Goal: Task Accomplishment & Management: Complete application form

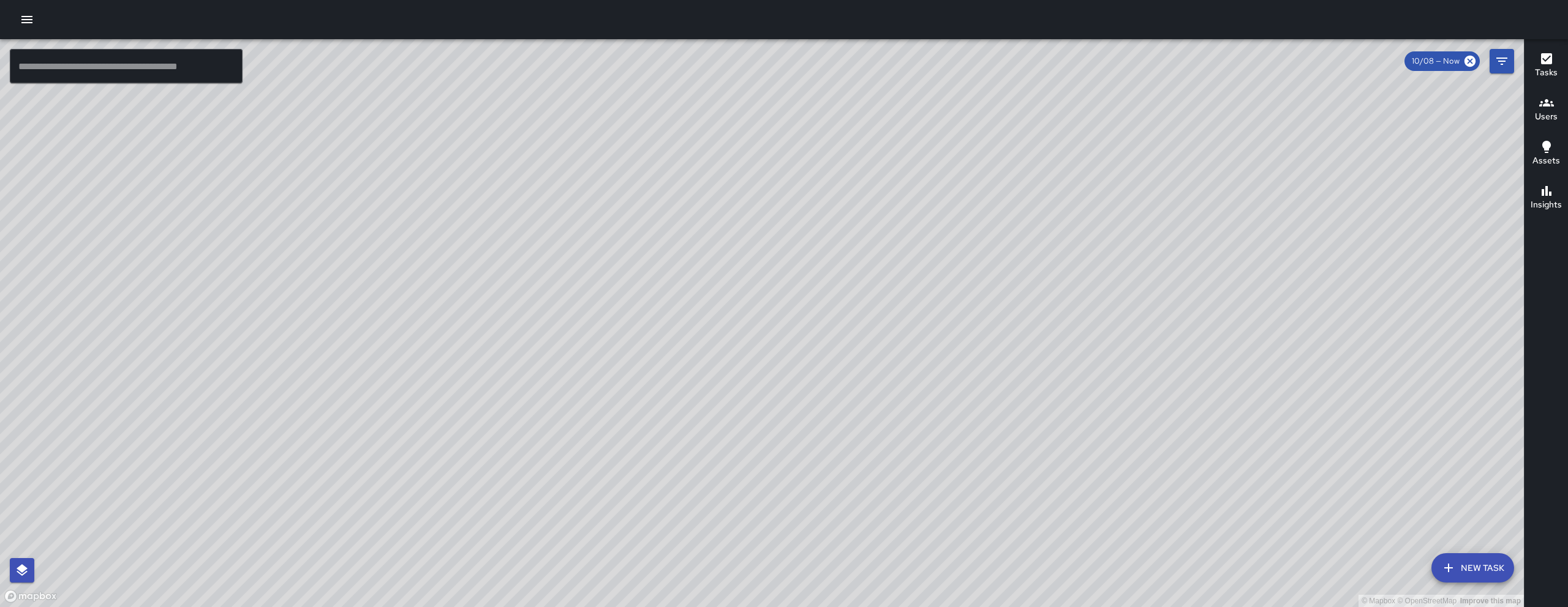
click at [659, 352] on div "© Mapbox © OpenStreetMap Improve this map" at bounding box center [762, 323] width 1524 height 568
click at [650, 324] on div "© Mapbox © OpenStreetMap Improve this map" at bounding box center [762, 323] width 1524 height 568
click at [650, 400] on div "© Mapbox © OpenStreetMap Improve this map" at bounding box center [762, 323] width 1524 height 568
drag, startPoint x: 887, startPoint y: 499, endPoint x: 935, endPoint y: 308, distance: 196.9
click at [921, 369] on div "© Mapbox © OpenStreetMap Improve this map" at bounding box center [762, 323] width 1524 height 568
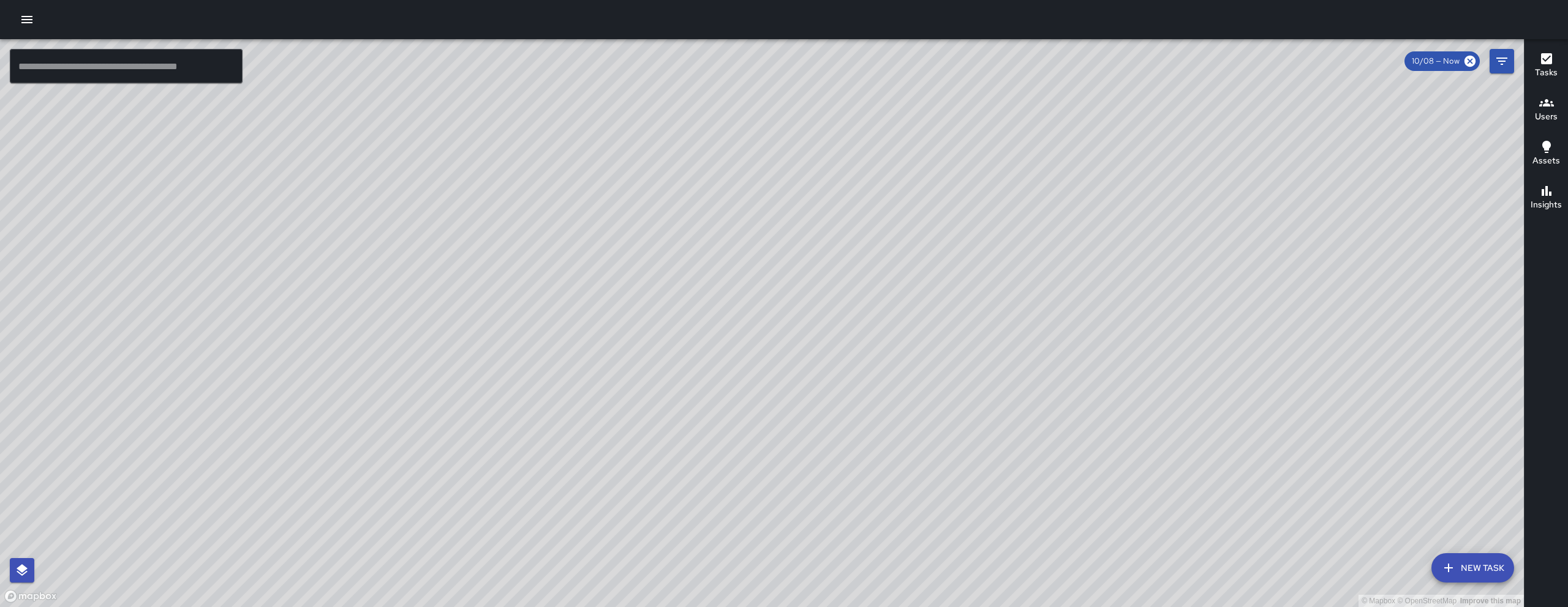
drag, startPoint x: 935, startPoint y: 308, endPoint x: 931, endPoint y: 303, distance: 6.4
click at [937, 291] on div "© Mapbox © OpenStreetMap Improve this map" at bounding box center [762, 323] width 1524 height 568
click at [1460, 572] on button "New Task" at bounding box center [1473, 568] width 83 height 30
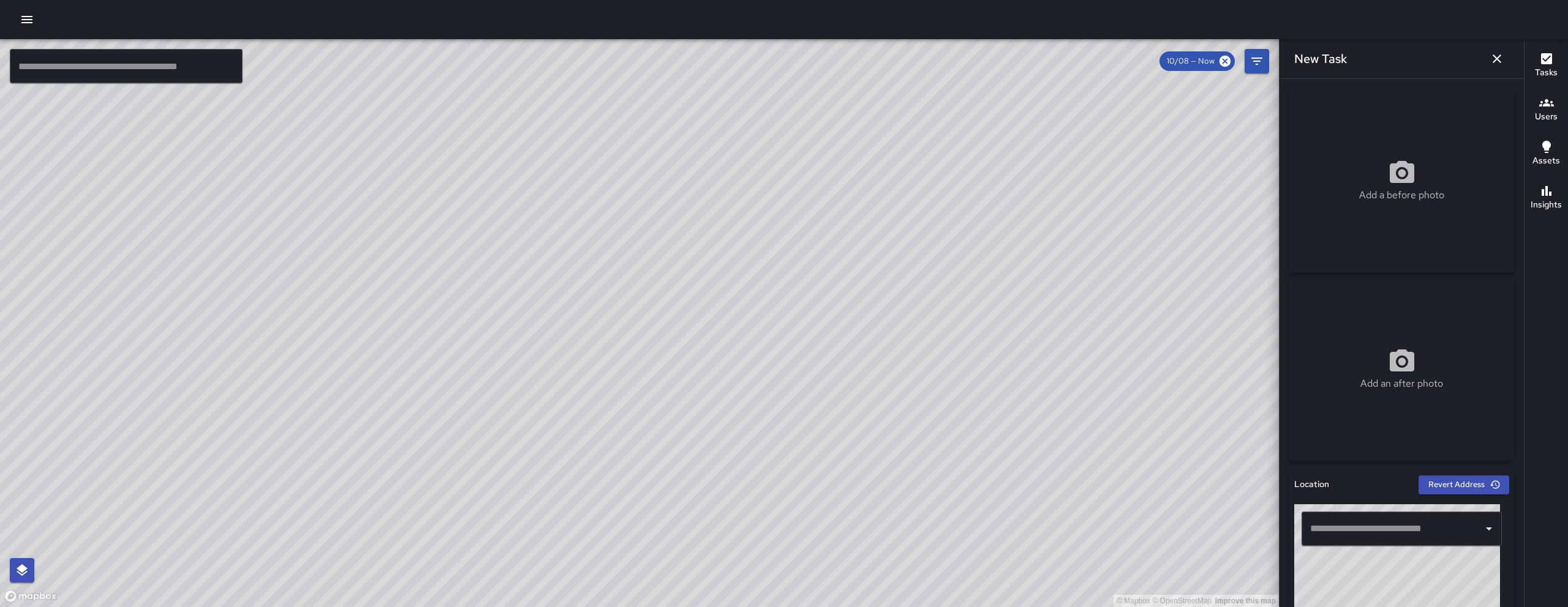
click at [1380, 524] on input "text" at bounding box center [1393, 529] width 171 height 23
drag, startPoint x: 881, startPoint y: 258, endPoint x: 923, endPoint y: 351, distance: 102.0
click at [936, 383] on div "© Mapbox © OpenStreetMap Improve this map" at bounding box center [640, 323] width 1279 height 568
drag, startPoint x: 962, startPoint y: 371, endPoint x: 895, endPoint y: 262, distance: 127.9
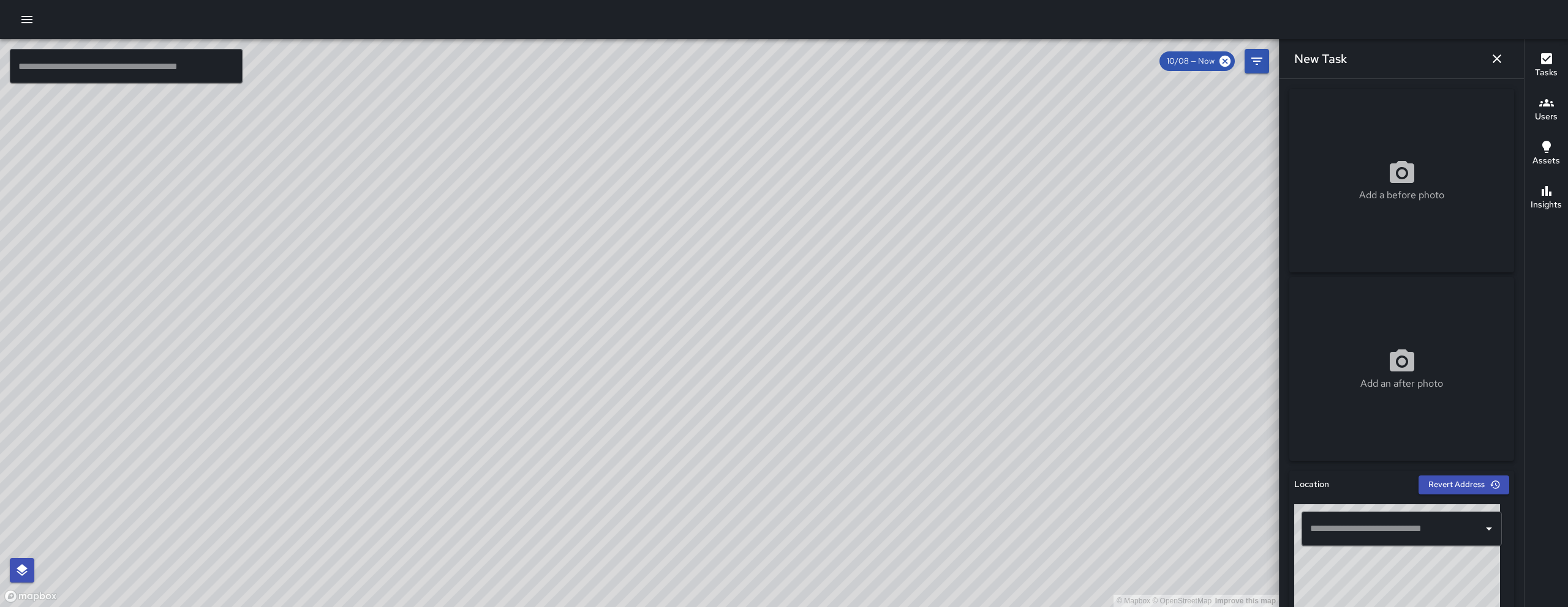
click at [895, 263] on div "© Mapbox © OpenStreetMap Improve this map" at bounding box center [640, 323] width 1279 height 568
click at [1342, 523] on input "text" at bounding box center [1393, 529] width 171 height 23
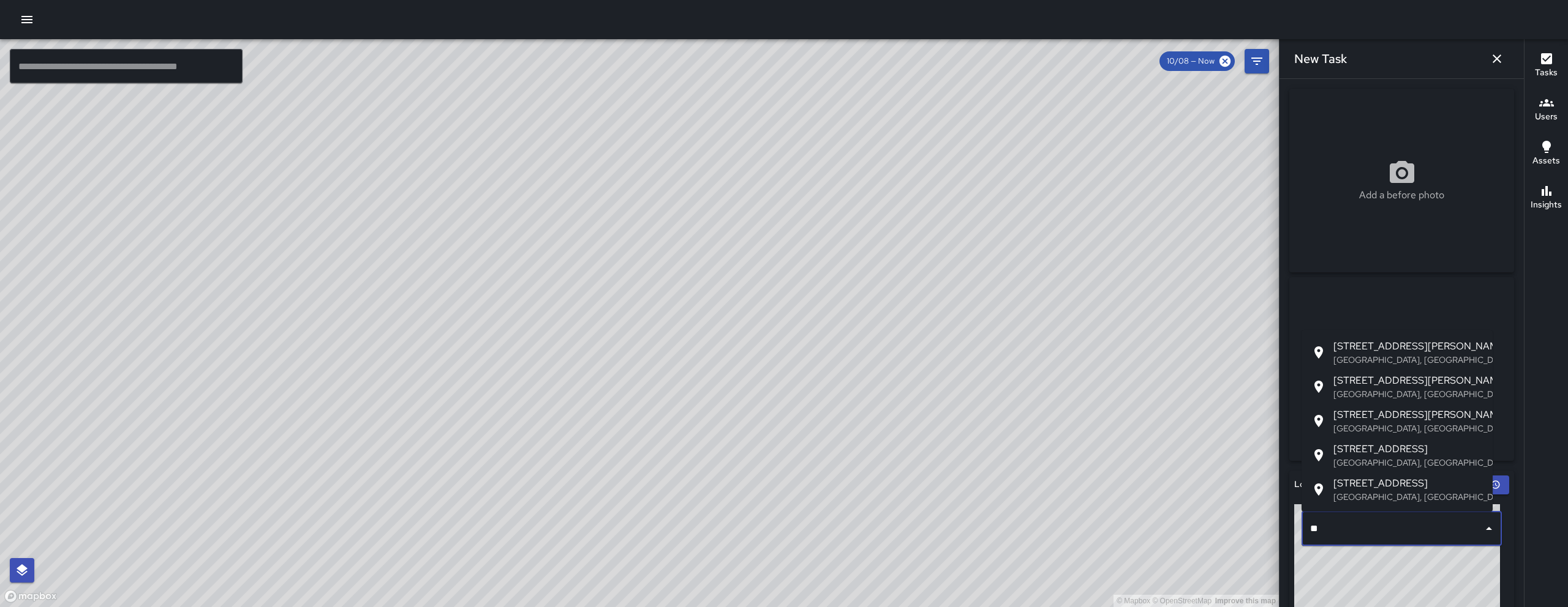
type input "*"
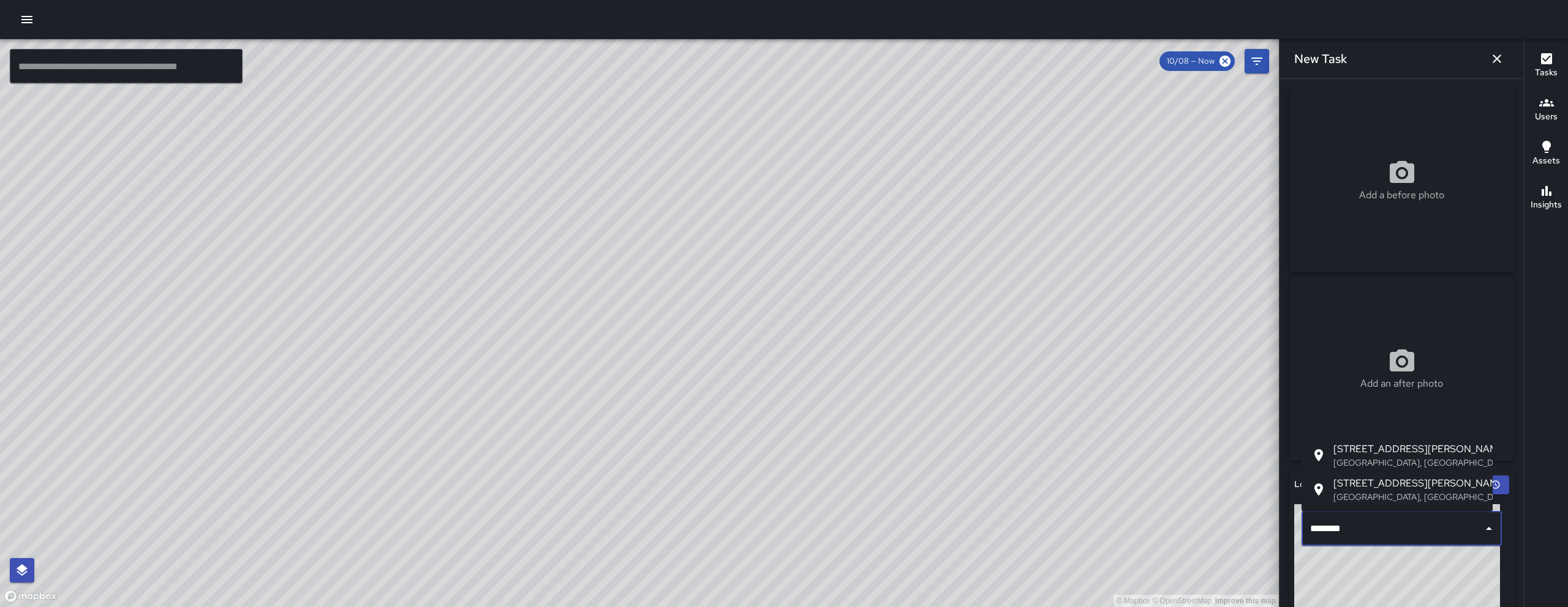
click at [1398, 456] on p "[GEOGRAPHIC_DATA], [GEOGRAPHIC_DATA], [GEOGRAPHIC_DATA]" at bounding box center [1408, 462] width 150 height 12
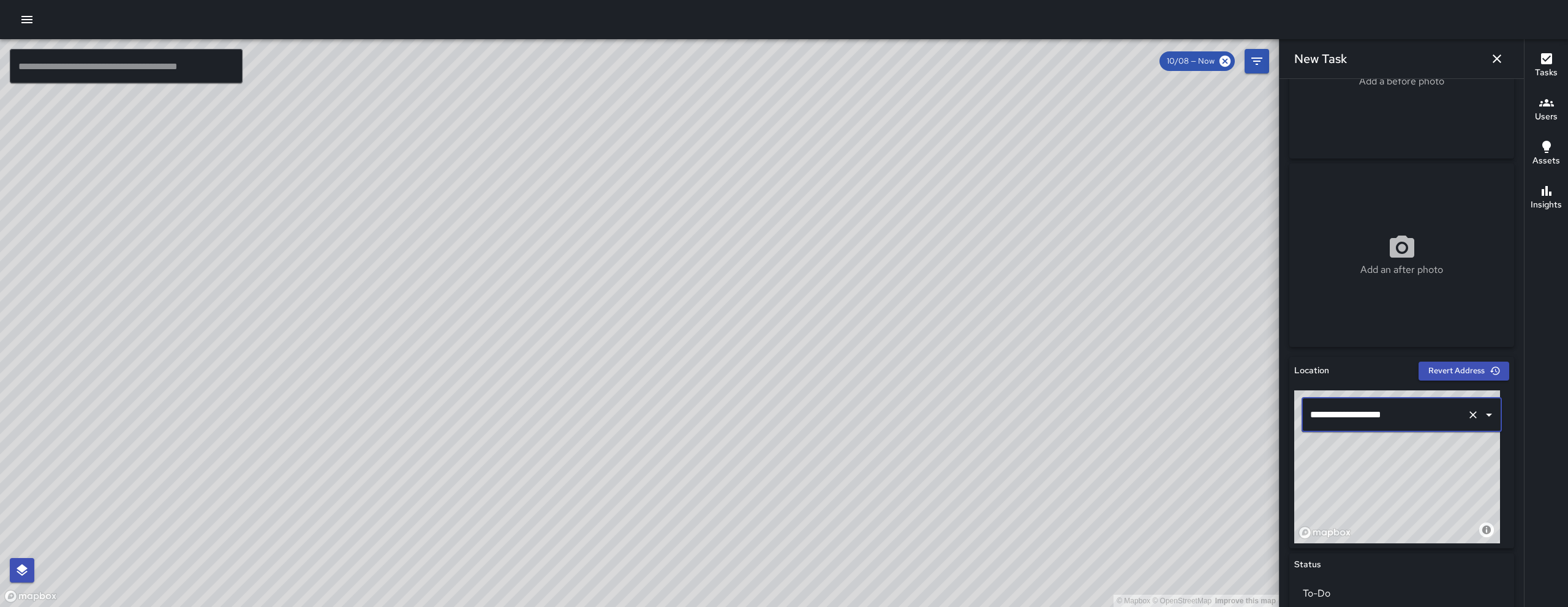
scroll to position [117, 0]
type input "**********"
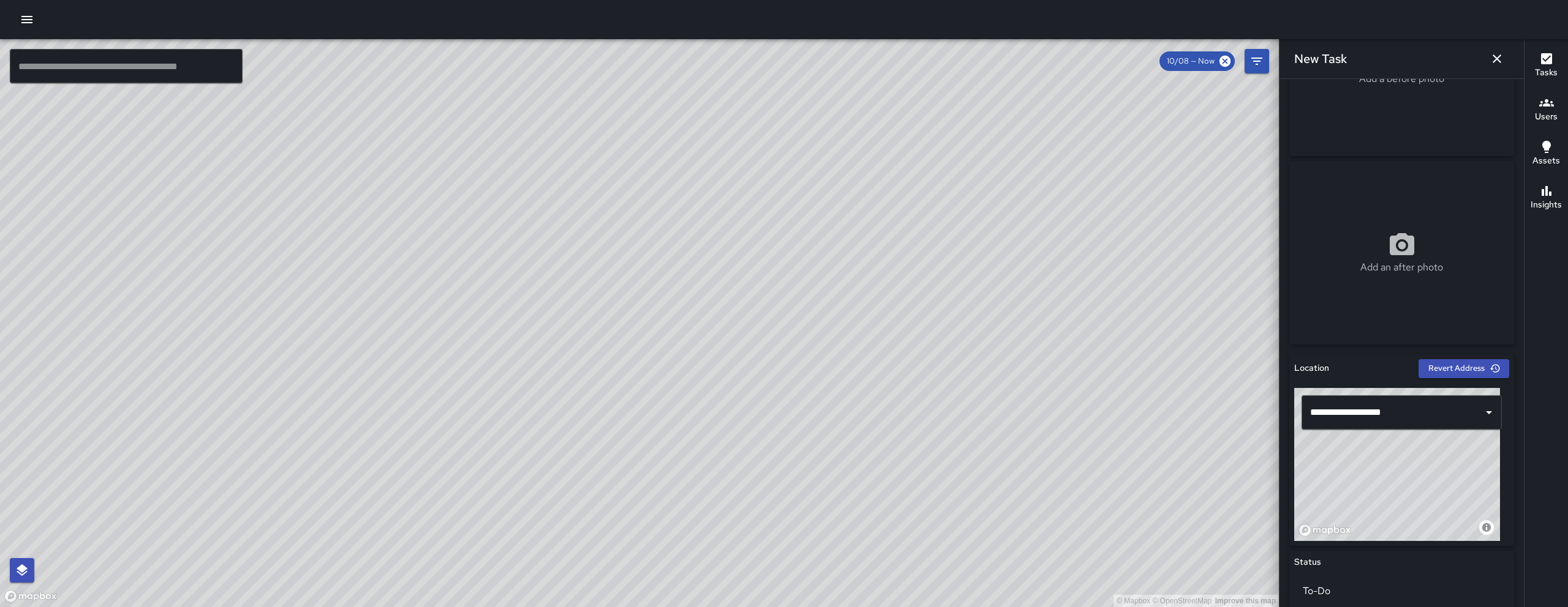
drag, startPoint x: 851, startPoint y: 309, endPoint x: 820, endPoint y: 446, distance: 140.5
click at [820, 446] on div "© Mapbox © OpenStreetMap Improve this map" at bounding box center [640, 323] width 1279 height 568
click at [190, 66] on input "text" at bounding box center [126, 65] width 233 height 34
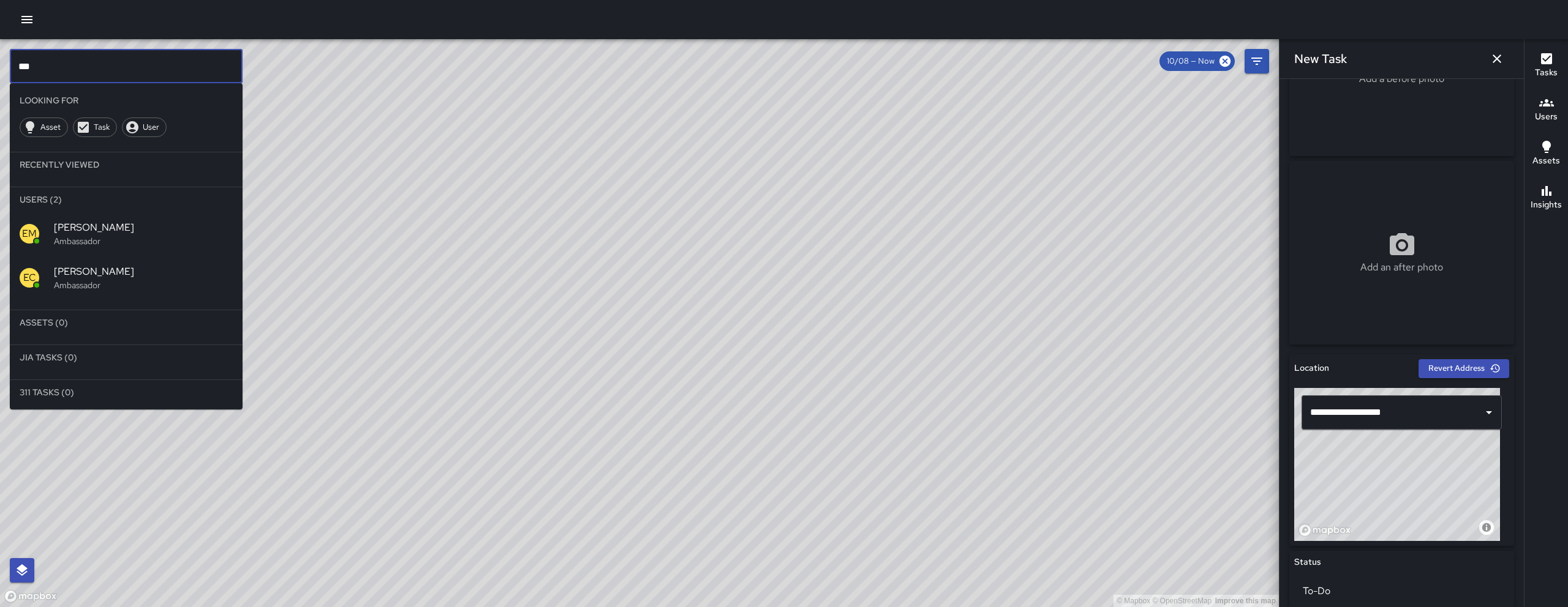
type input "***"
click at [98, 239] on p "Ambassador" at bounding box center [143, 241] width 179 height 12
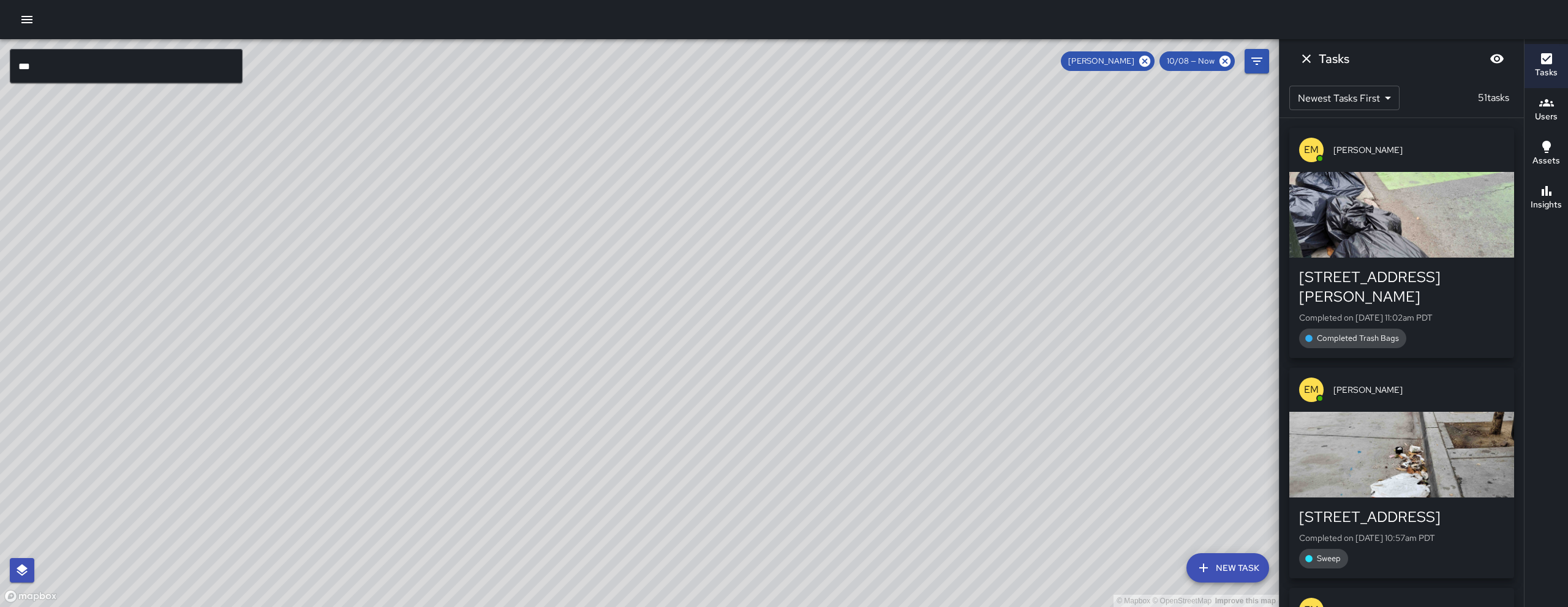
click at [565, 147] on div "© Mapbox © OpenStreetMap Improve this map EM [PERSON_NAME] Ambassador Tasks 51 …" at bounding box center [640, 323] width 1279 height 568
drag, startPoint x: 258, startPoint y: 495, endPoint x: 345, endPoint y: 423, distance: 112.9
click at [415, 357] on div "© Mapbox © OpenStreetMap Improve this map" at bounding box center [640, 323] width 1279 height 568
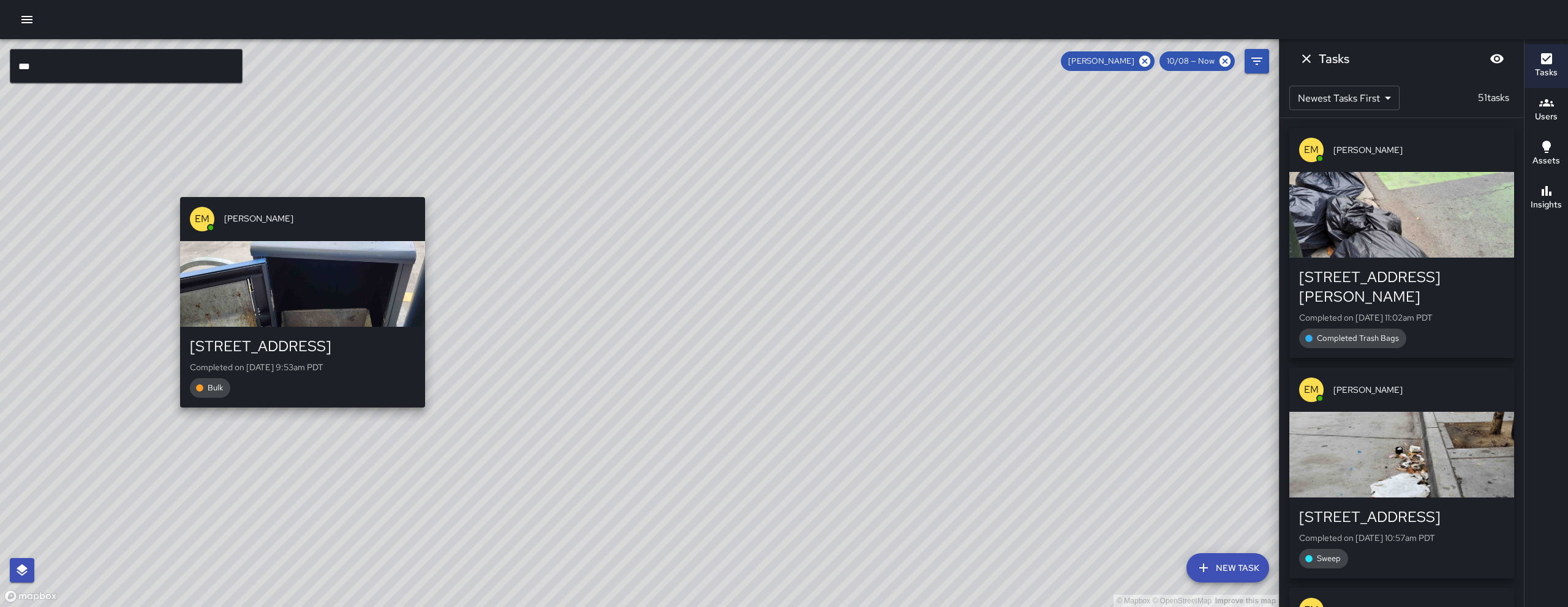
click at [289, 414] on div "© Mapbox © OpenStreetMap Improve this map EM [PERSON_NAME] [STREET_ADDRESS] Com…" at bounding box center [640, 323] width 1279 height 568
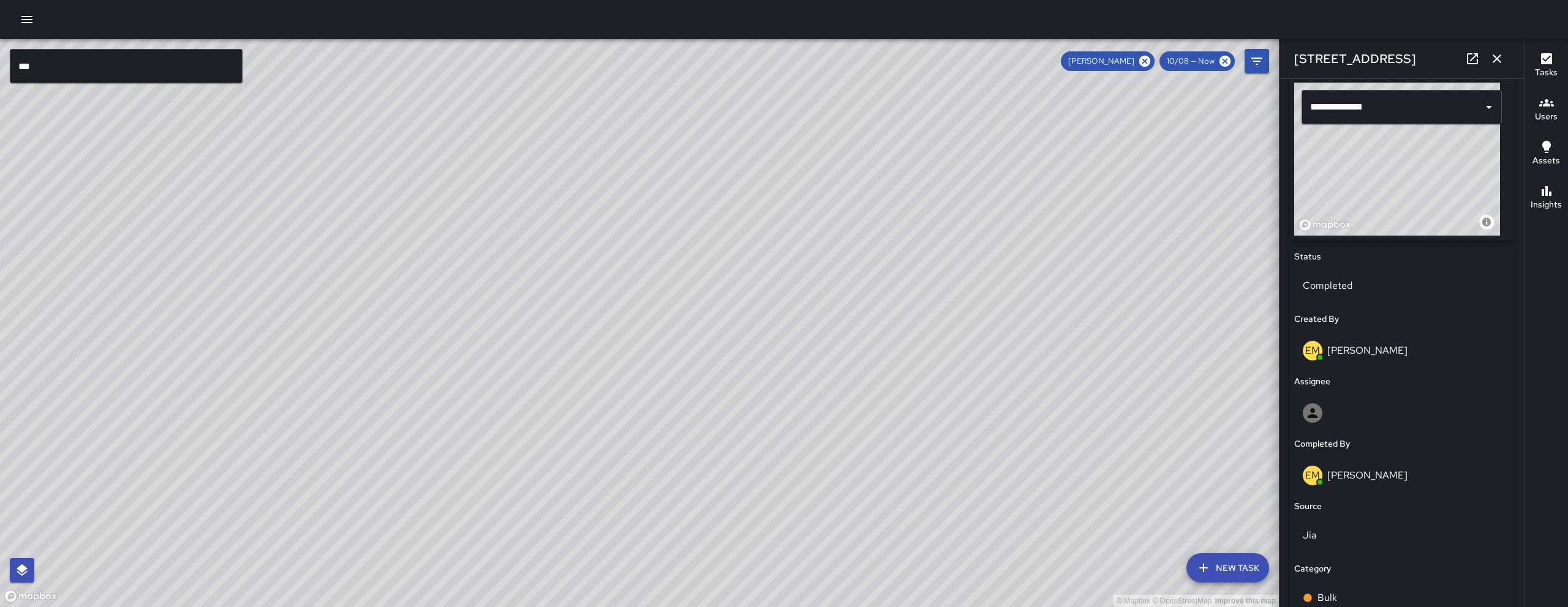
scroll to position [698, 0]
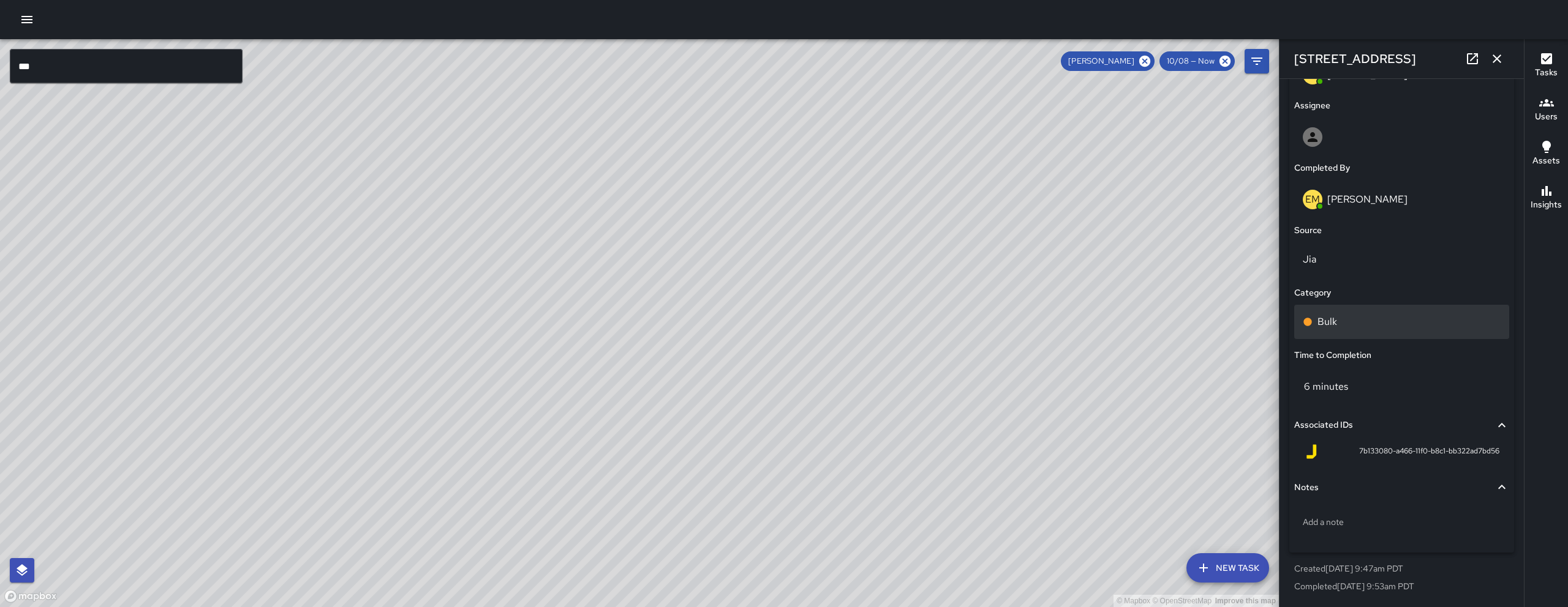
click at [1355, 313] on div "Bulk" at bounding box center [1402, 322] width 215 height 34
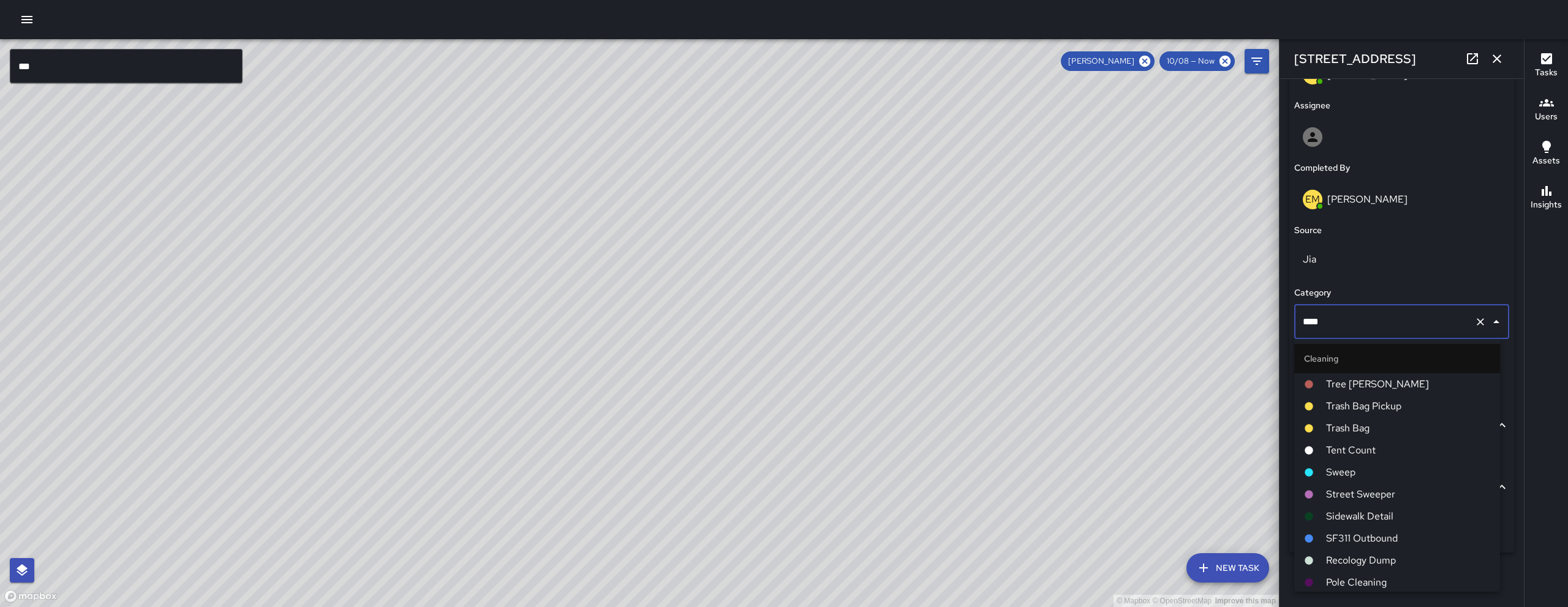
scroll to position [421, 0]
click at [1355, 313] on input "****" at bounding box center [1384, 322] width 170 height 23
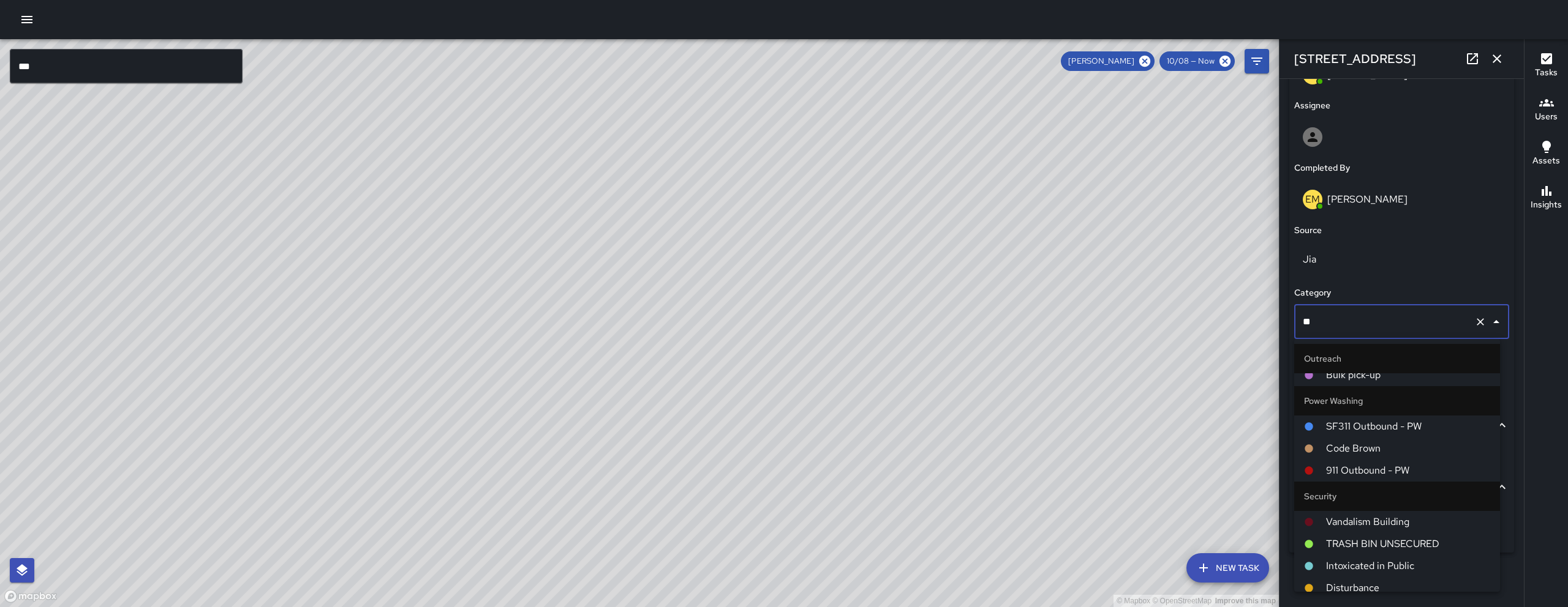
scroll to position [0, 0]
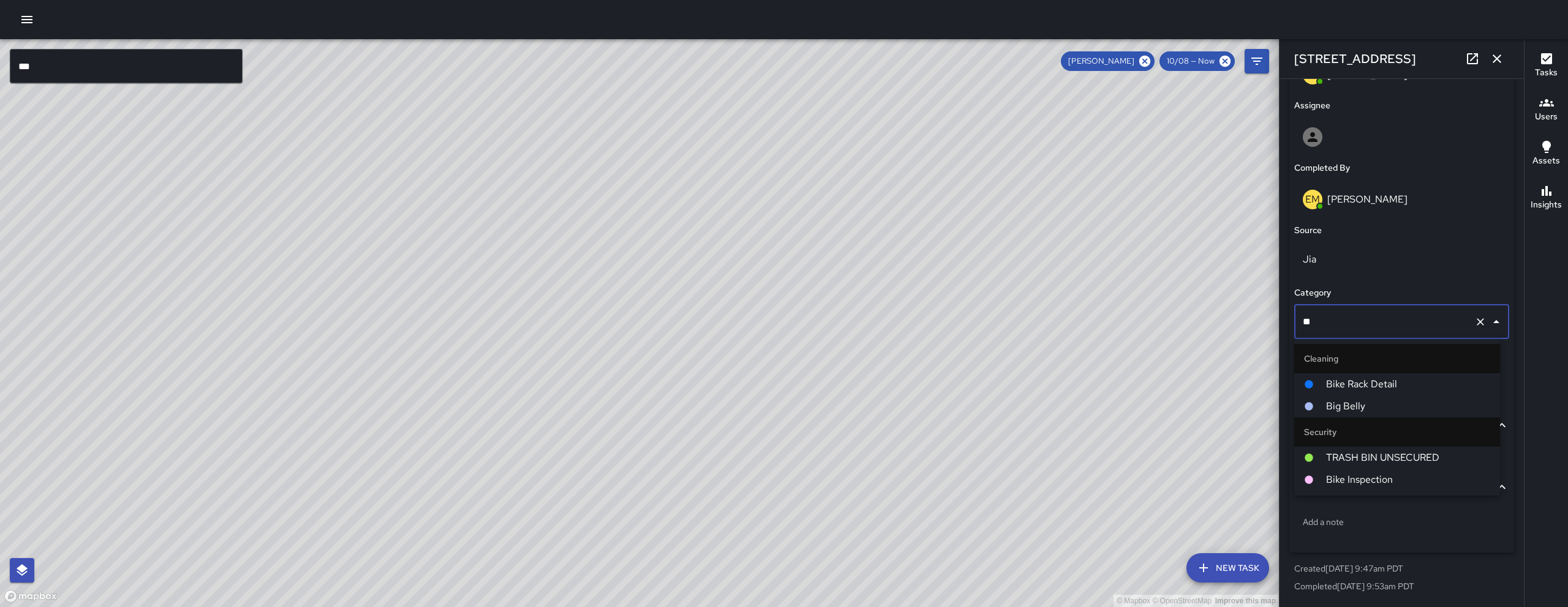
type input "***"
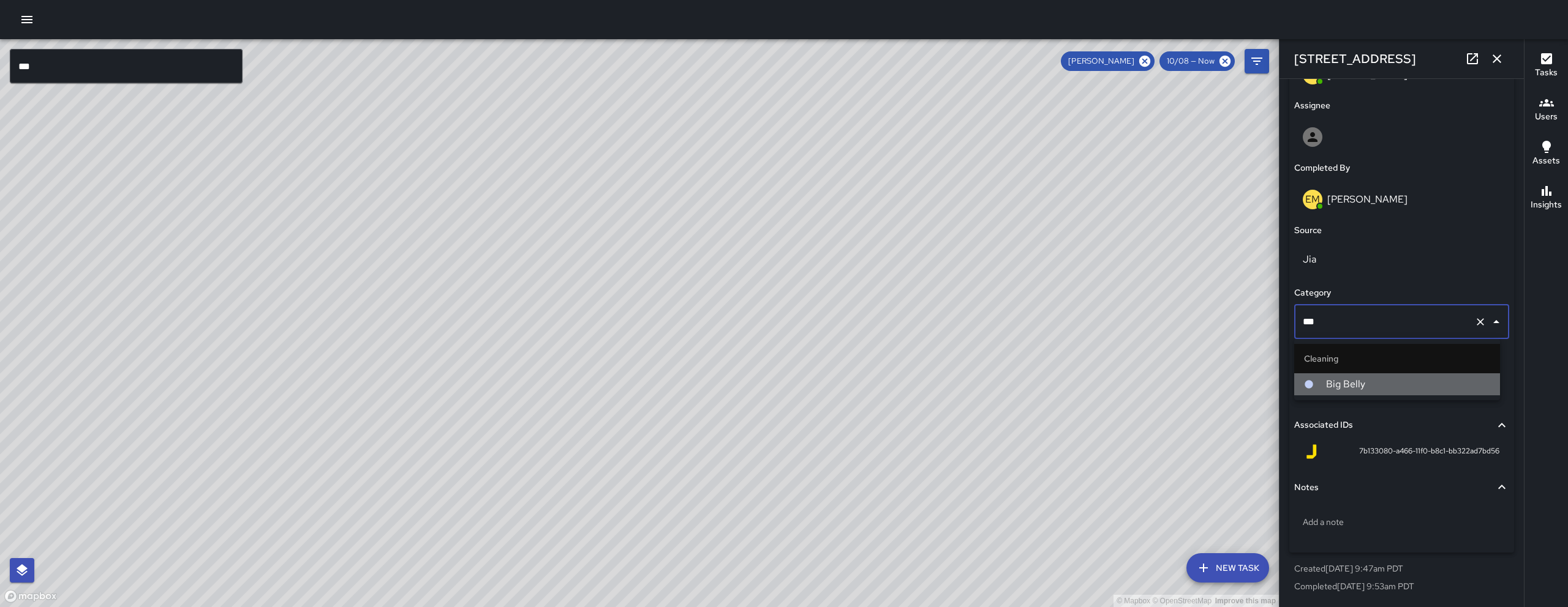
click at [1358, 374] on li "Big Belly" at bounding box center [1397, 385] width 206 height 22
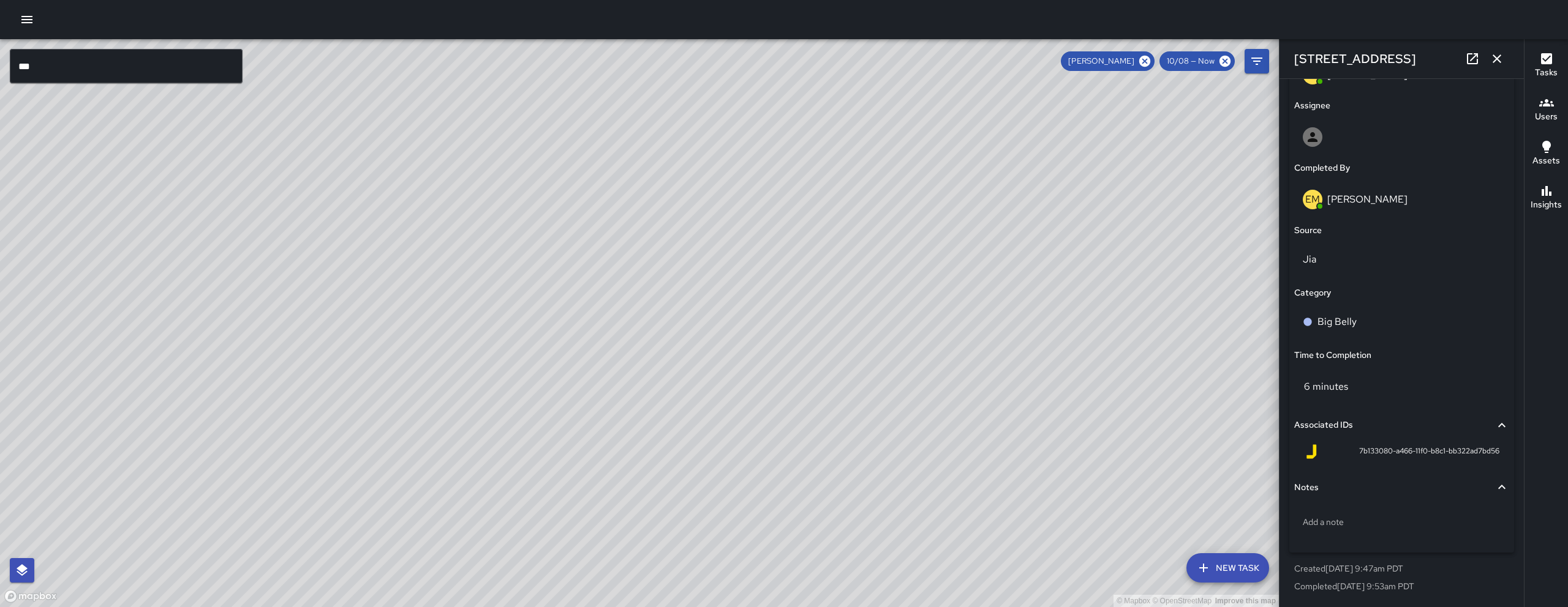
click at [1496, 50] on button "button" at bounding box center [1498, 59] width 25 height 25
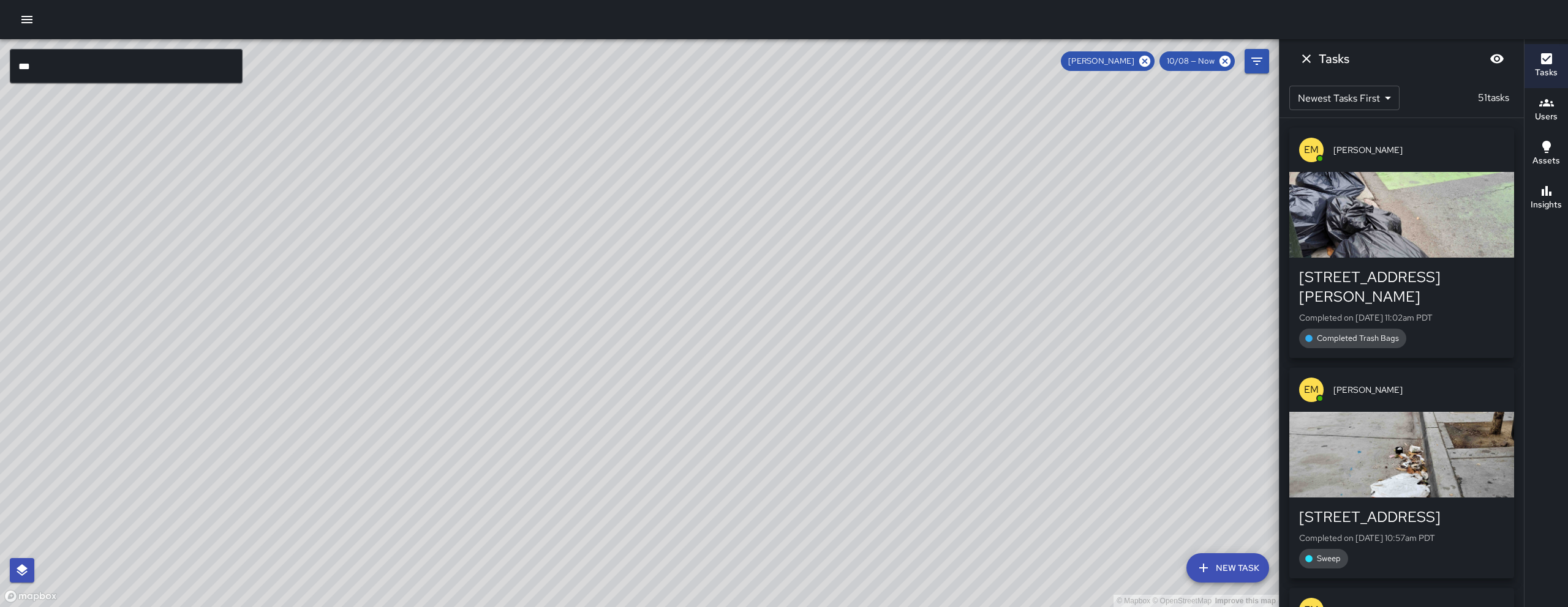
drag, startPoint x: 723, startPoint y: 213, endPoint x: 523, endPoint y: 203, distance: 200.2
click at [519, 199] on div "© Mapbox © OpenStreetMap Improve this map" at bounding box center [640, 323] width 1279 height 568
click at [518, 199] on div "© Mapbox © OpenStreetMap Improve this map" at bounding box center [640, 323] width 1279 height 568
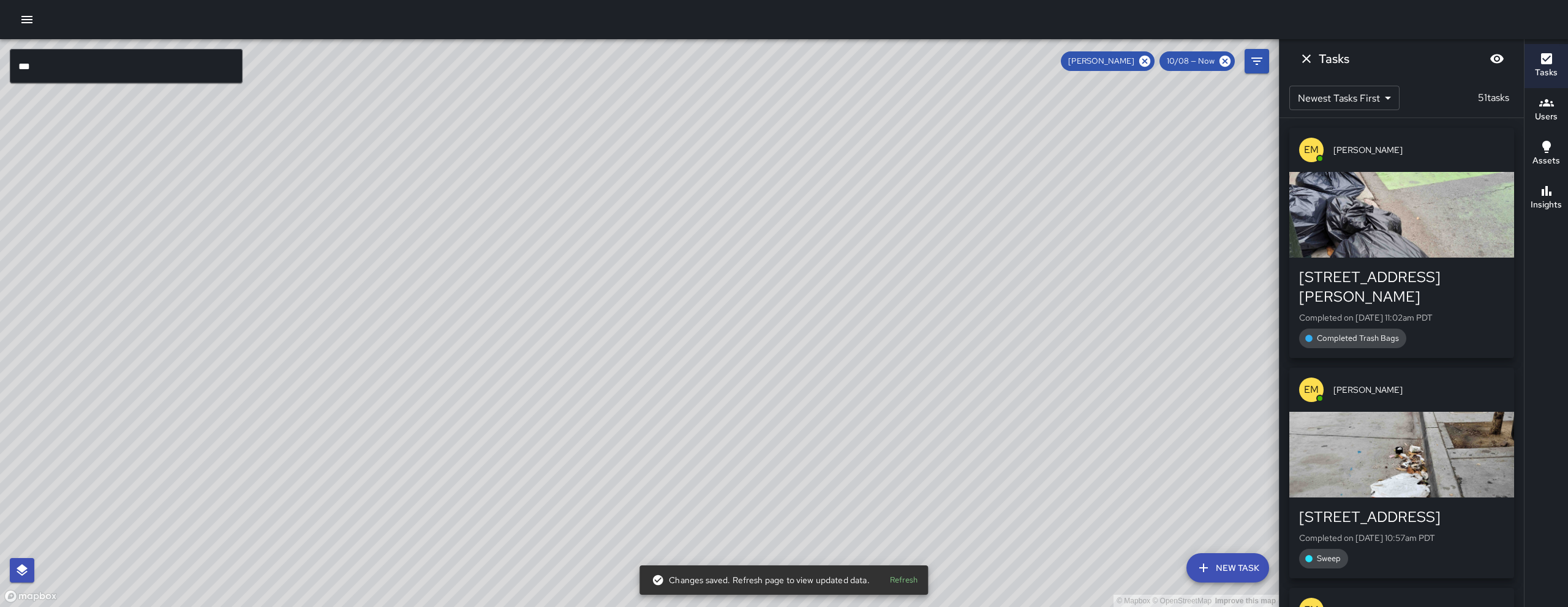
drag, startPoint x: 749, startPoint y: 201, endPoint x: 629, endPoint y: 457, distance: 282.7
click at [629, 457] on div "© Mapbox © OpenStreetMap Improve this map" at bounding box center [640, 323] width 1279 height 568
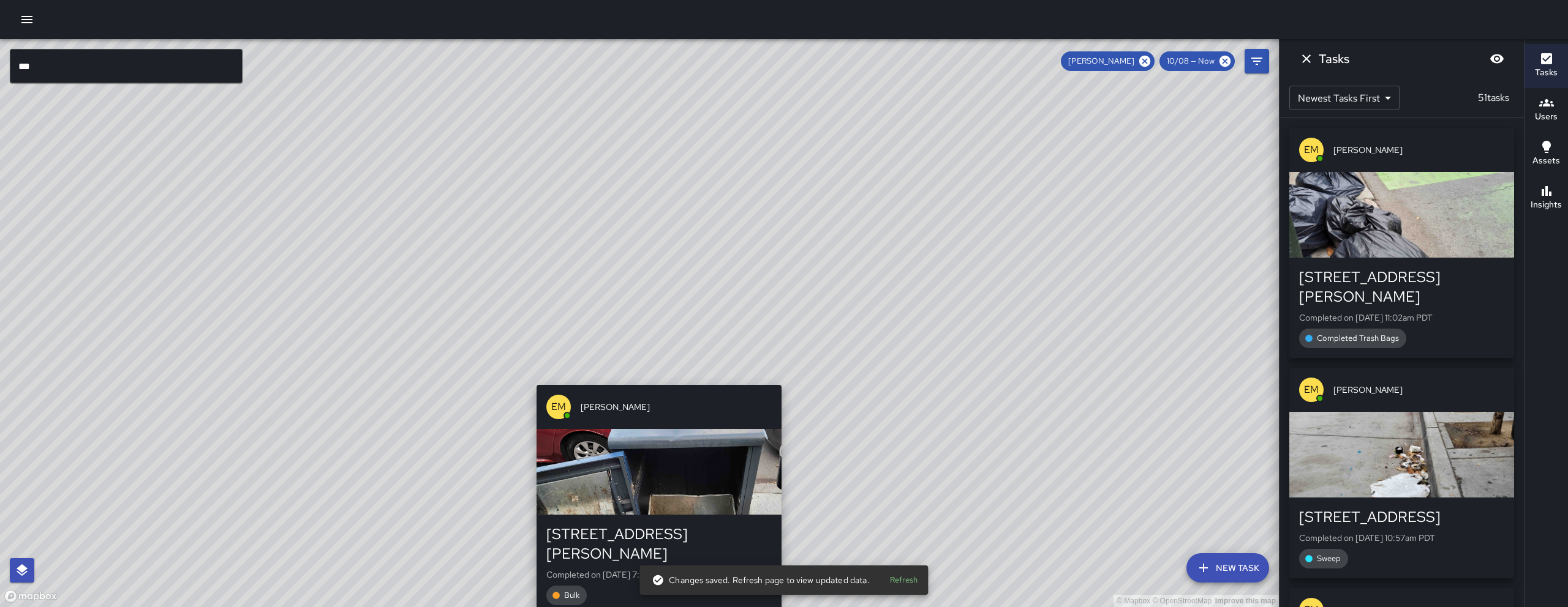
click at [652, 376] on div "© Mapbox © OpenStreetMap Improve this map EM [PERSON_NAME] [STREET_ADDRESS][PER…" at bounding box center [640, 323] width 1279 height 568
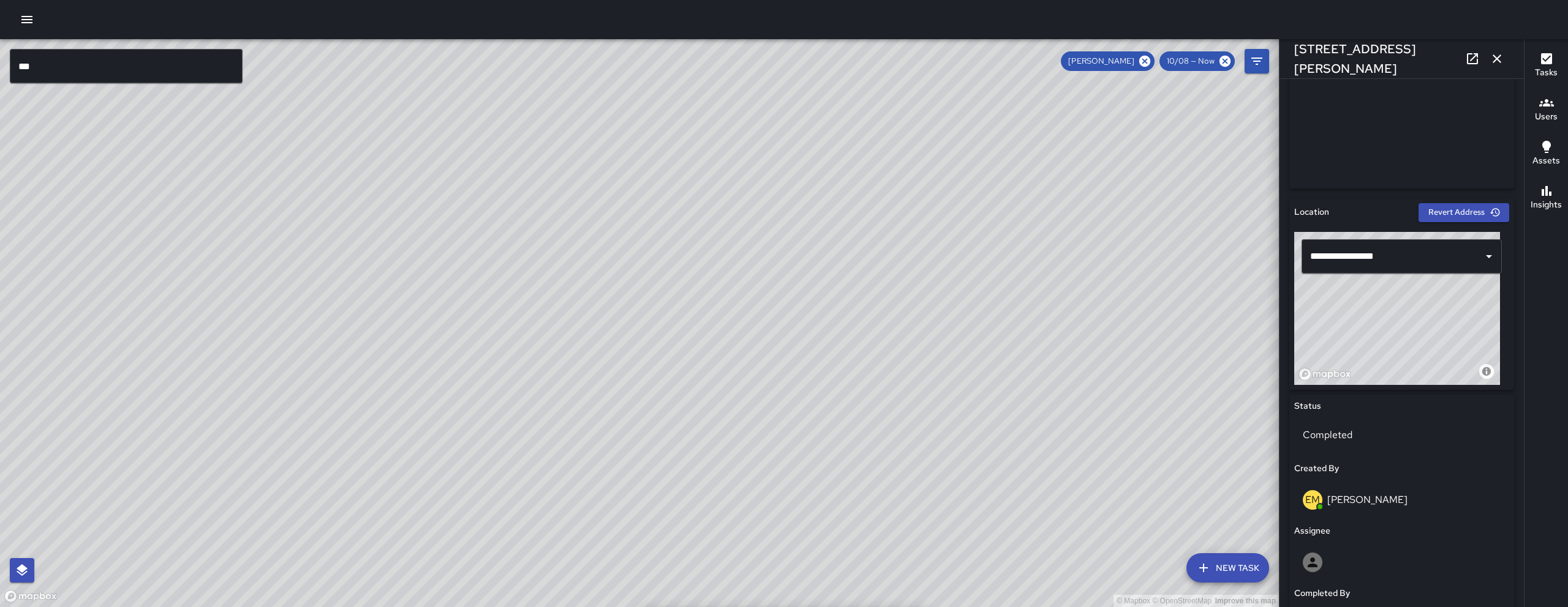
scroll to position [698, 0]
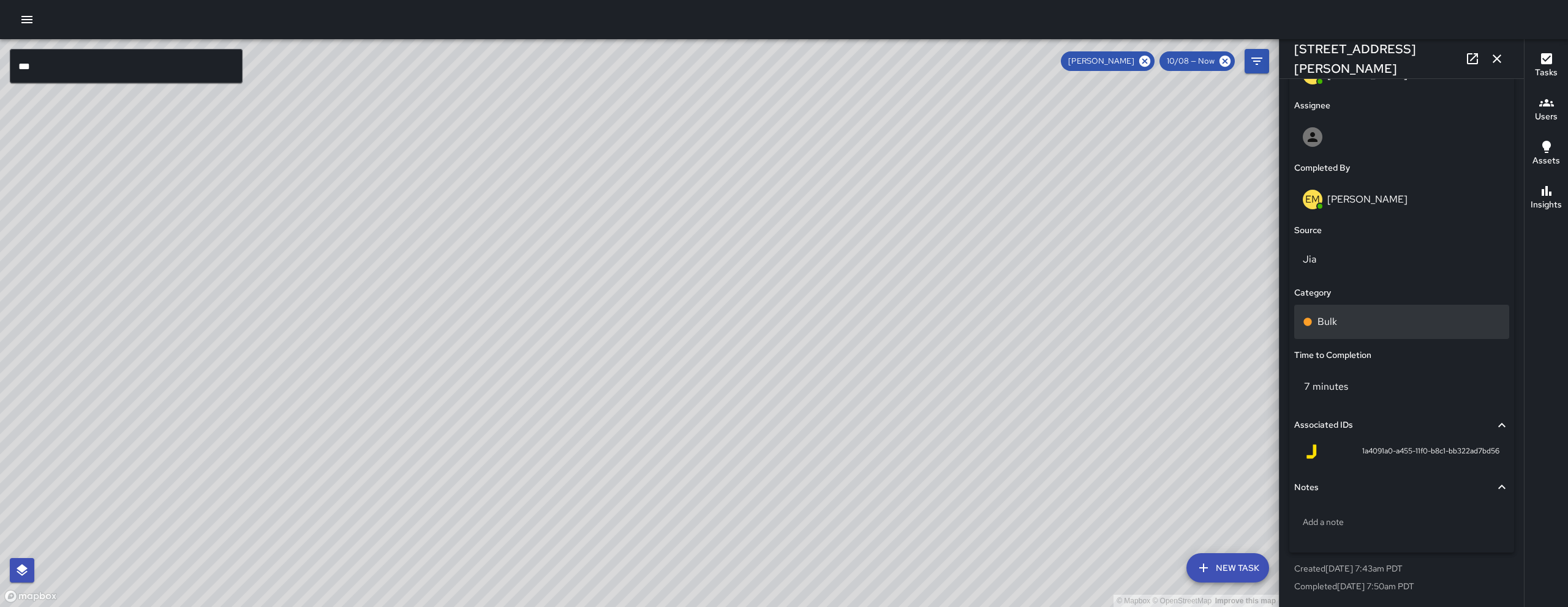
click at [1388, 312] on div "Bulk" at bounding box center [1402, 322] width 215 height 34
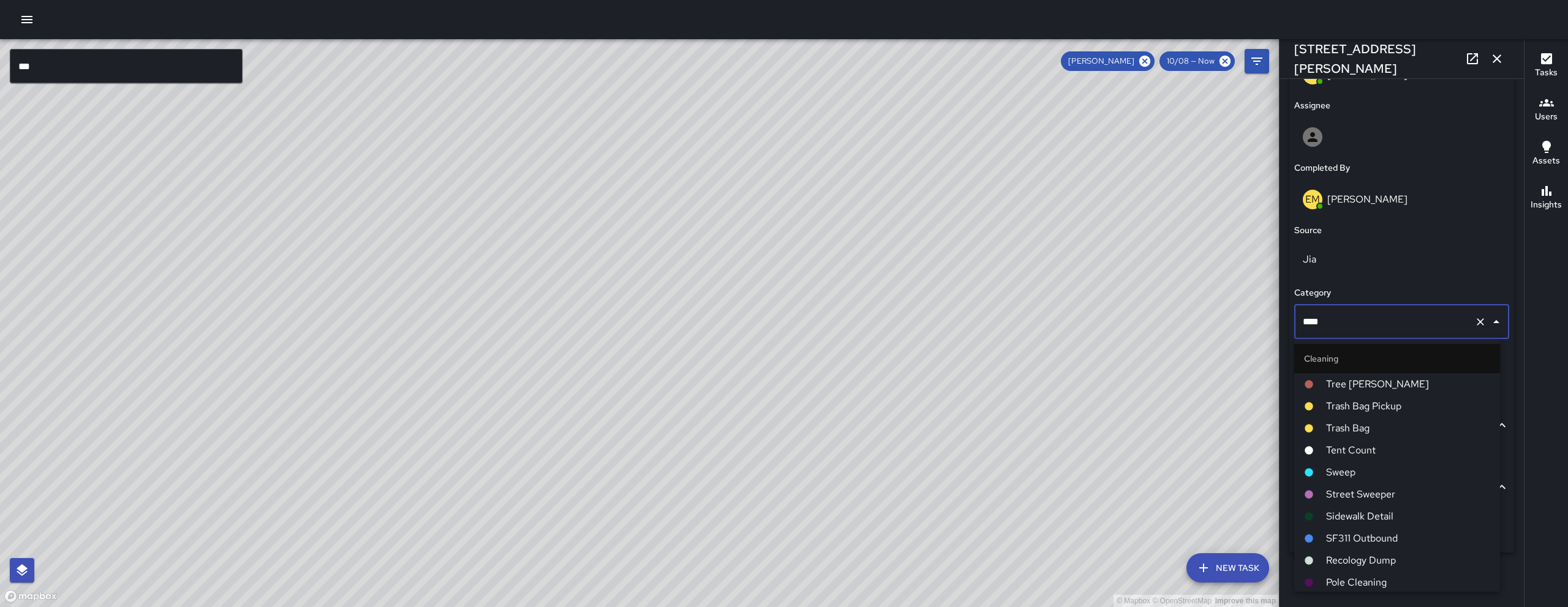
click at [1388, 312] on input "****" at bounding box center [1384, 322] width 170 height 23
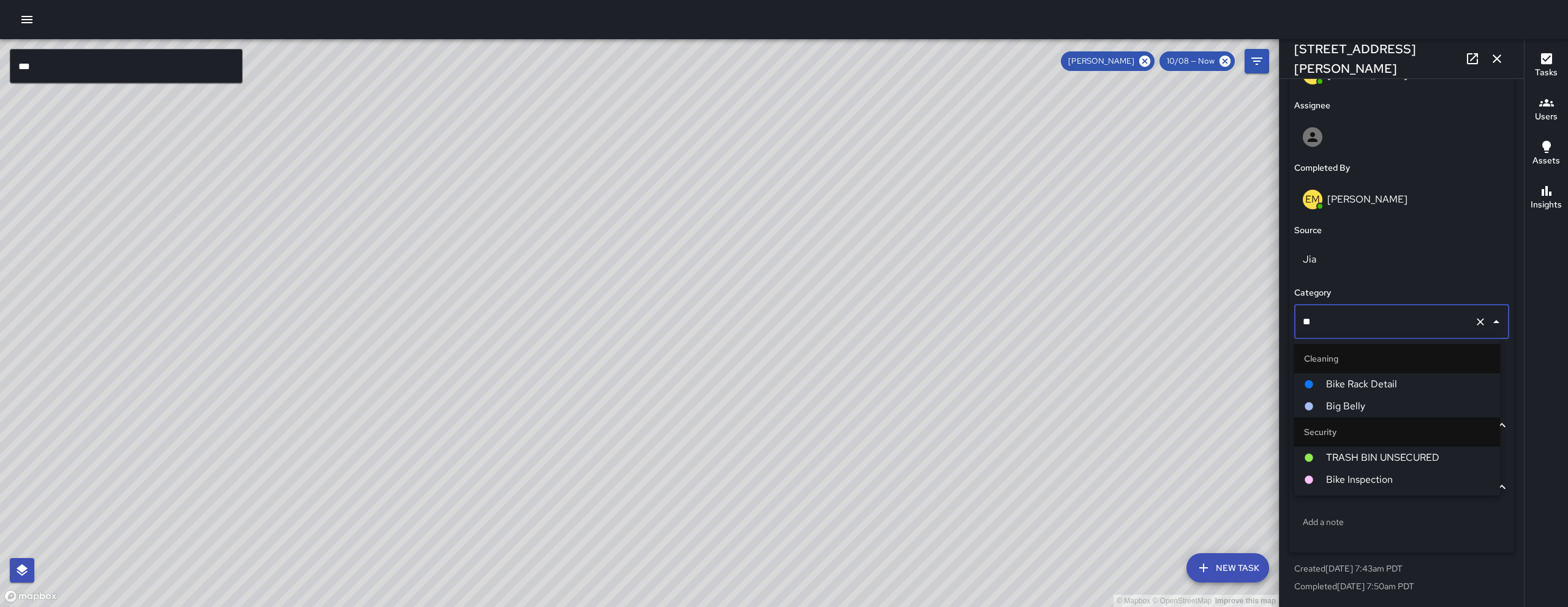
scroll to position [0, 0]
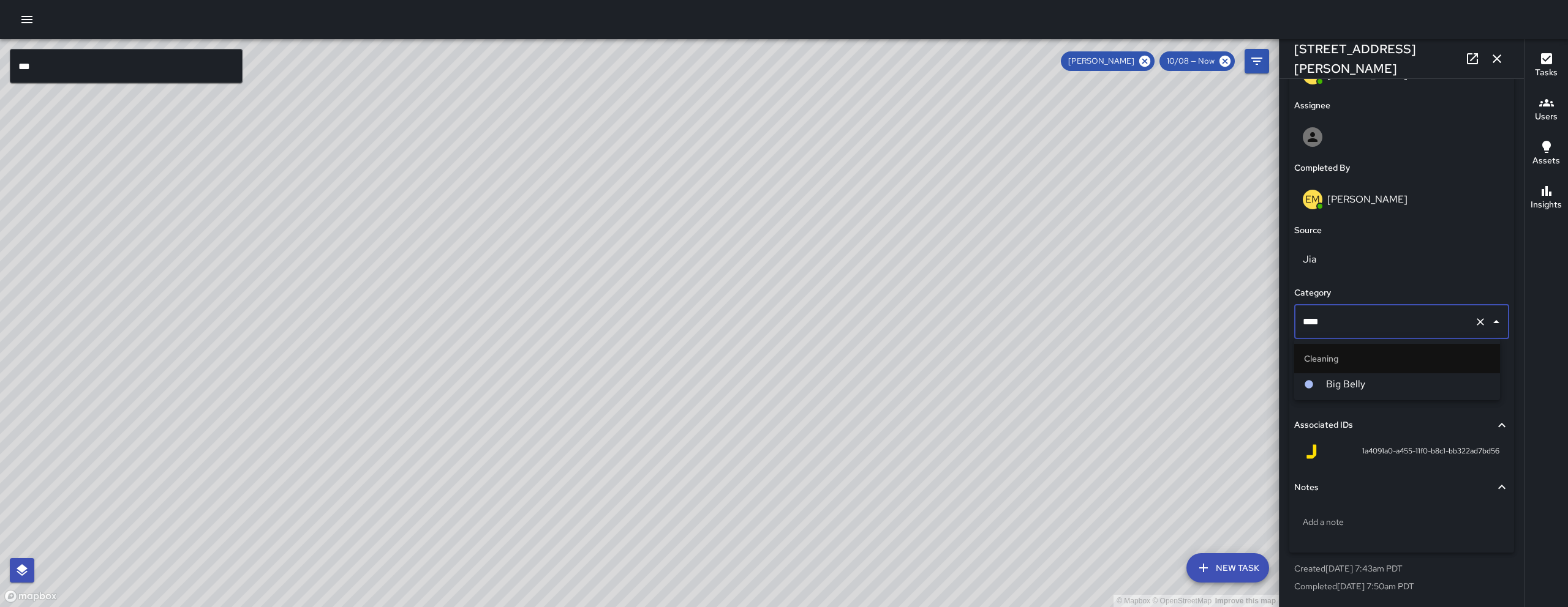
type input "*****"
click at [1351, 390] on span "Big Belly" at bounding box center [1408, 385] width 164 height 15
click at [1492, 57] on icon "button" at bounding box center [1498, 59] width 15 height 15
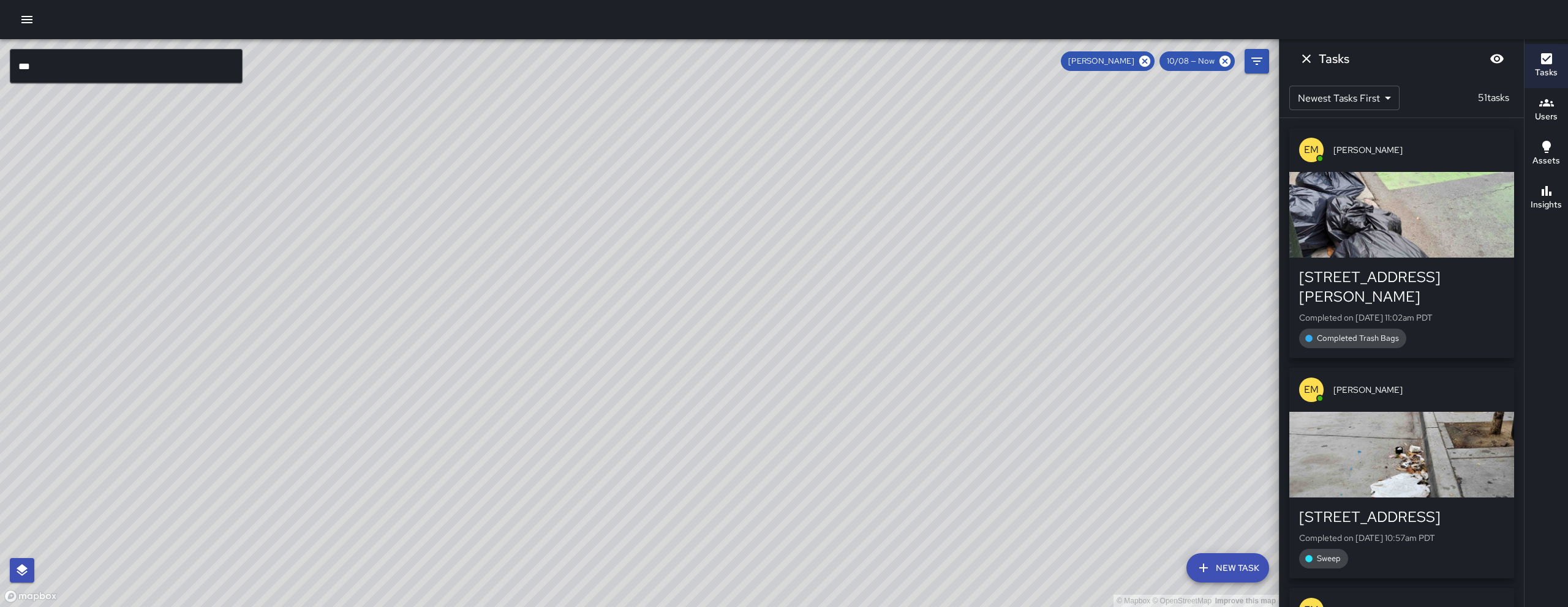
click at [546, 454] on div "© Mapbox © OpenStreetMap Improve this map EM [PERSON_NAME] Ambassador Tasks 51 …" at bounding box center [640, 323] width 1279 height 568
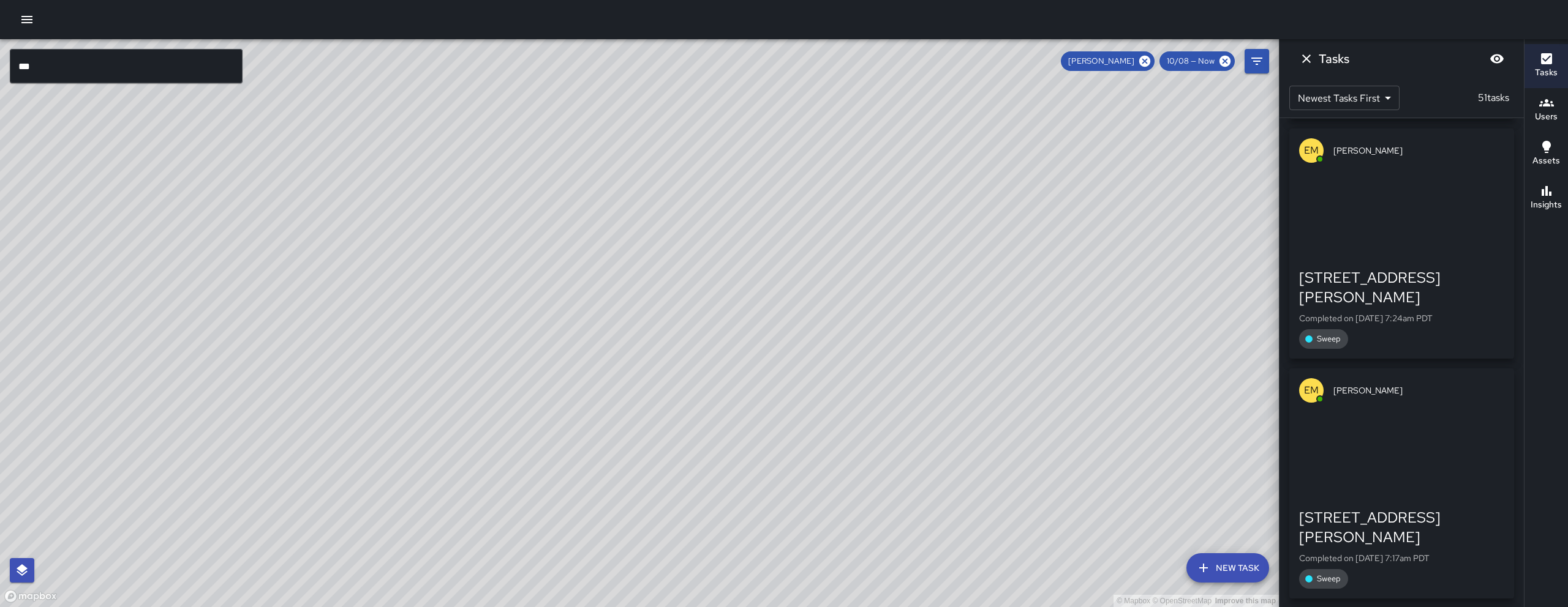
scroll to position [10743, 0]
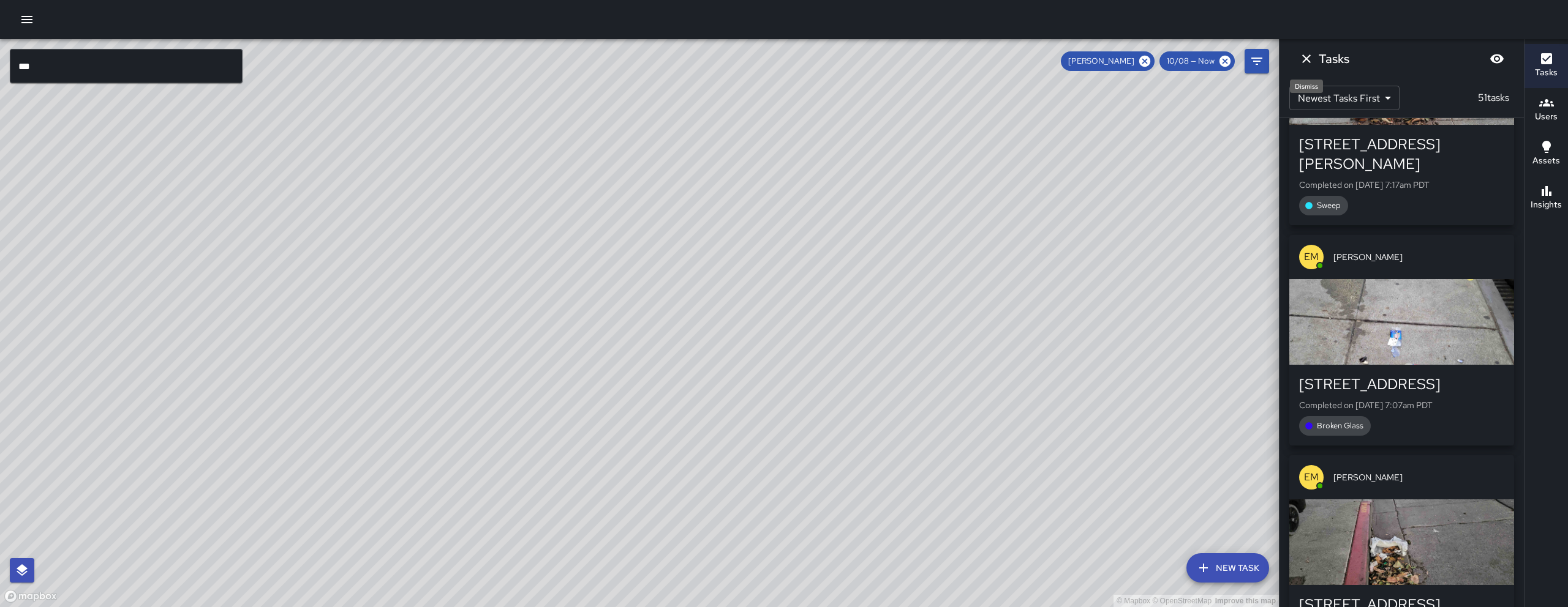
click at [1301, 57] on icon "Dismiss" at bounding box center [1307, 59] width 15 height 15
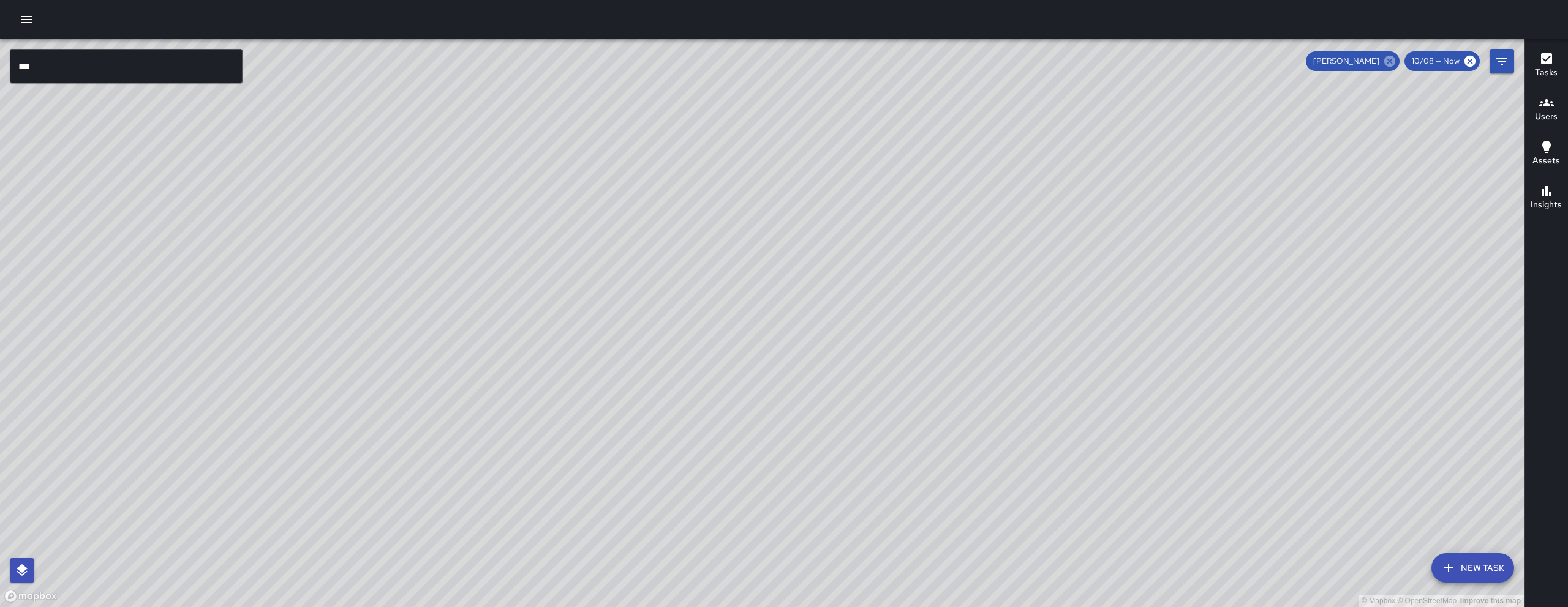
click at [1388, 65] on icon at bounding box center [1389, 60] width 11 height 11
drag, startPoint x: 1078, startPoint y: 322, endPoint x: 1147, endPoint y: 322, distance: 69.0
click at [1147, 322] on div "© Mapbox © OpenStreetMap Improve this map" at bounding box center [762, 323] width 1524 height 568
